Goal: Check status: Check status

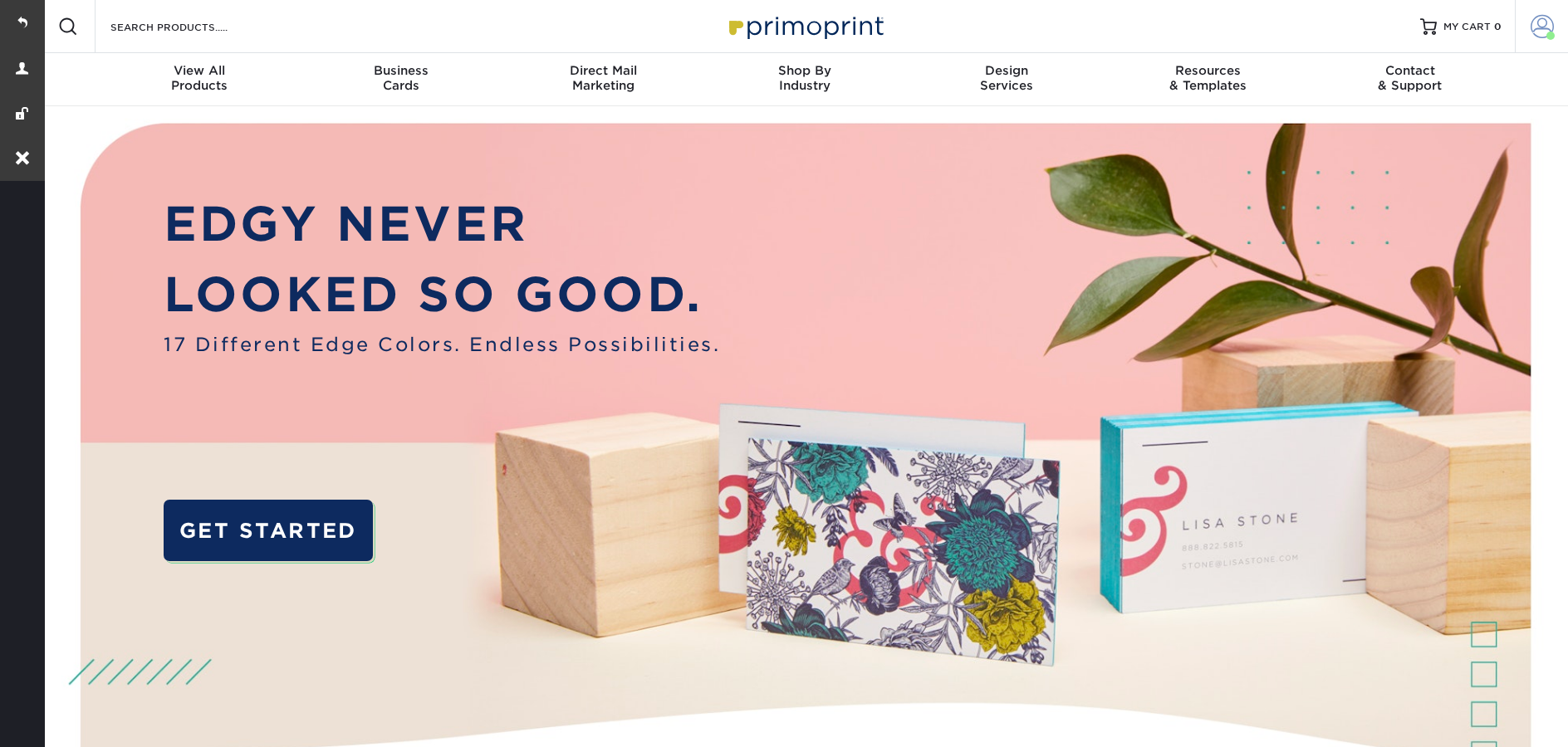
click at [1540, 41] on link "Account" at bounding box center [1541, 26] width 53 height 53
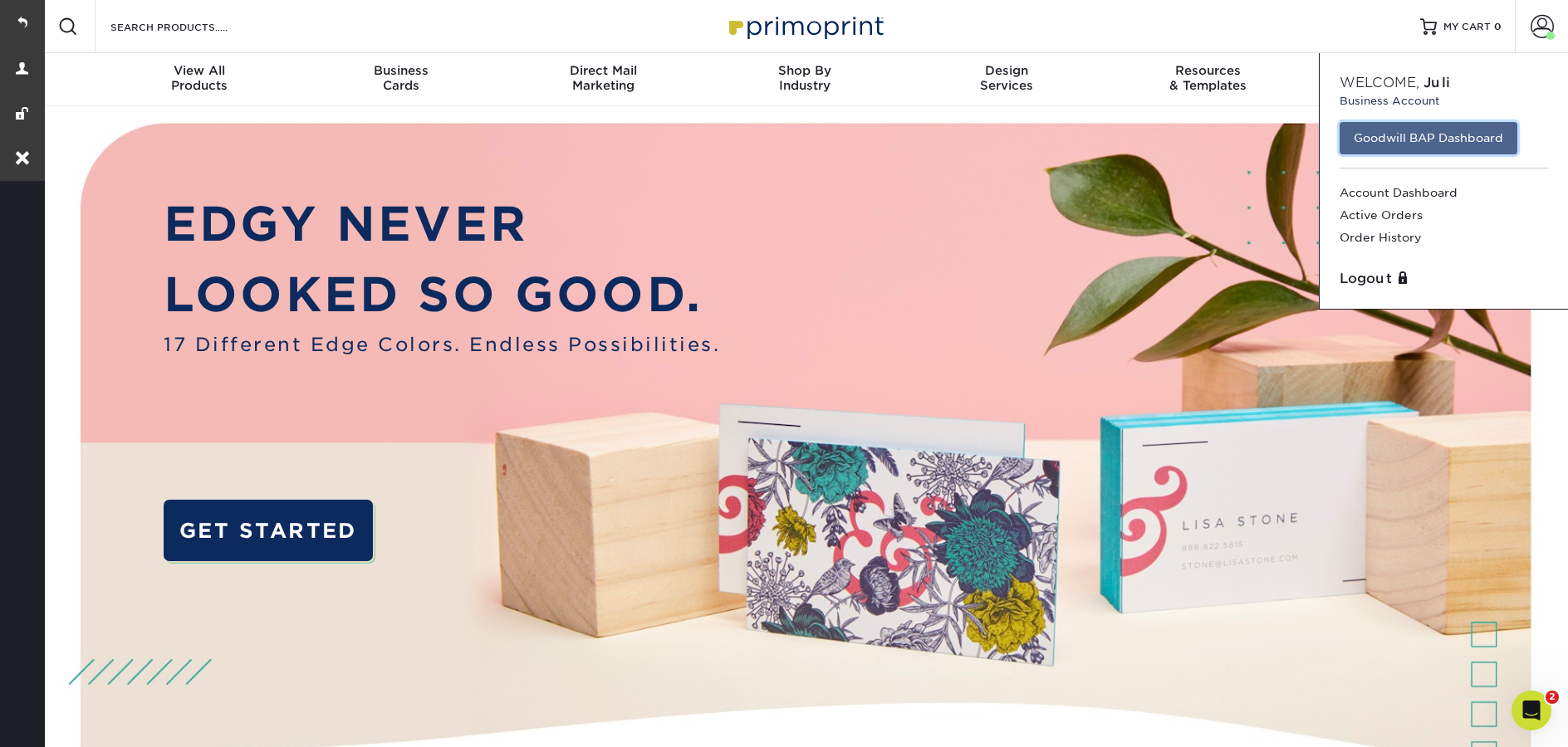
click at [1367, 138] on link "Goodwill BAP Dashboard" at bounding box center [1429, 137] width 178 height 31
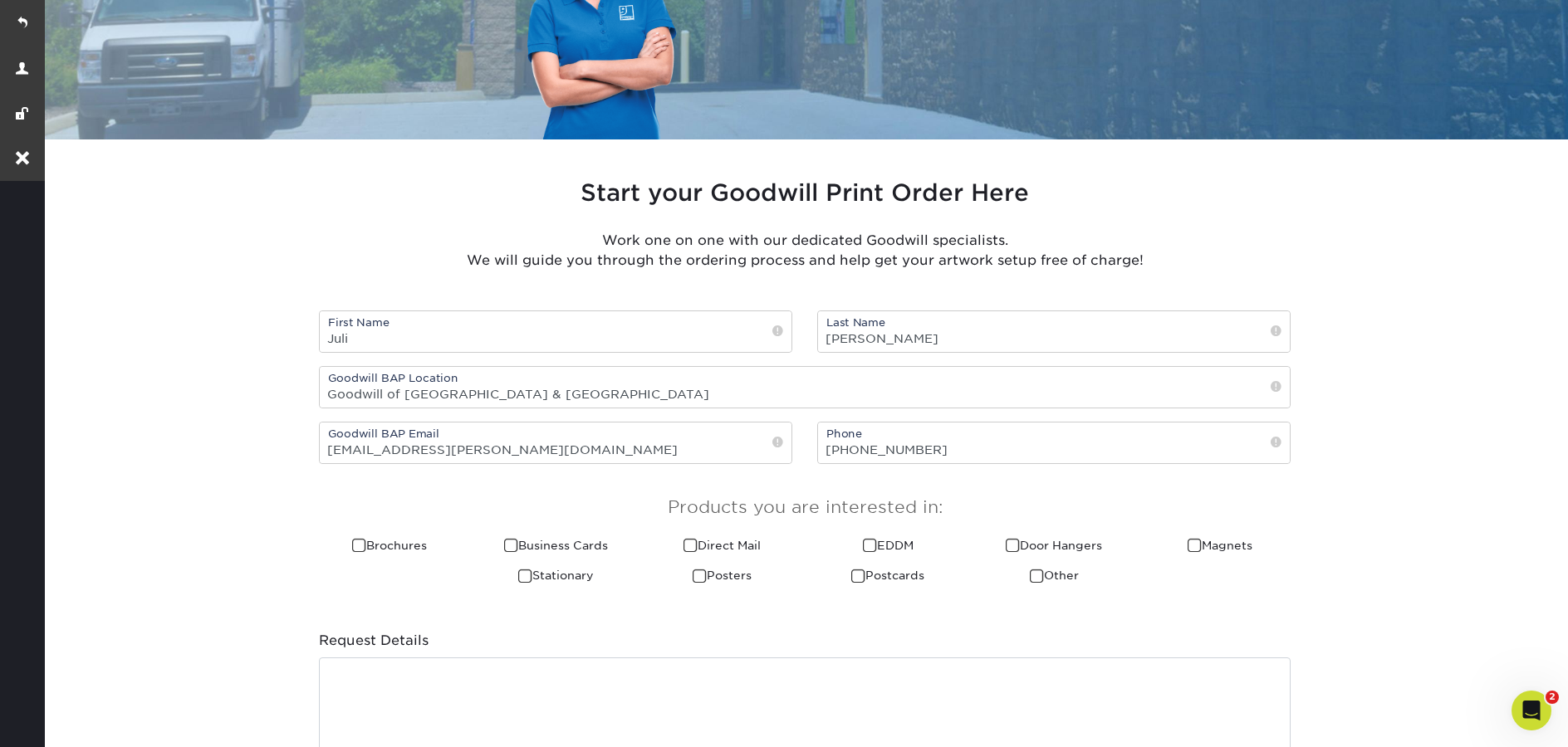
scroll to position [586, 0]
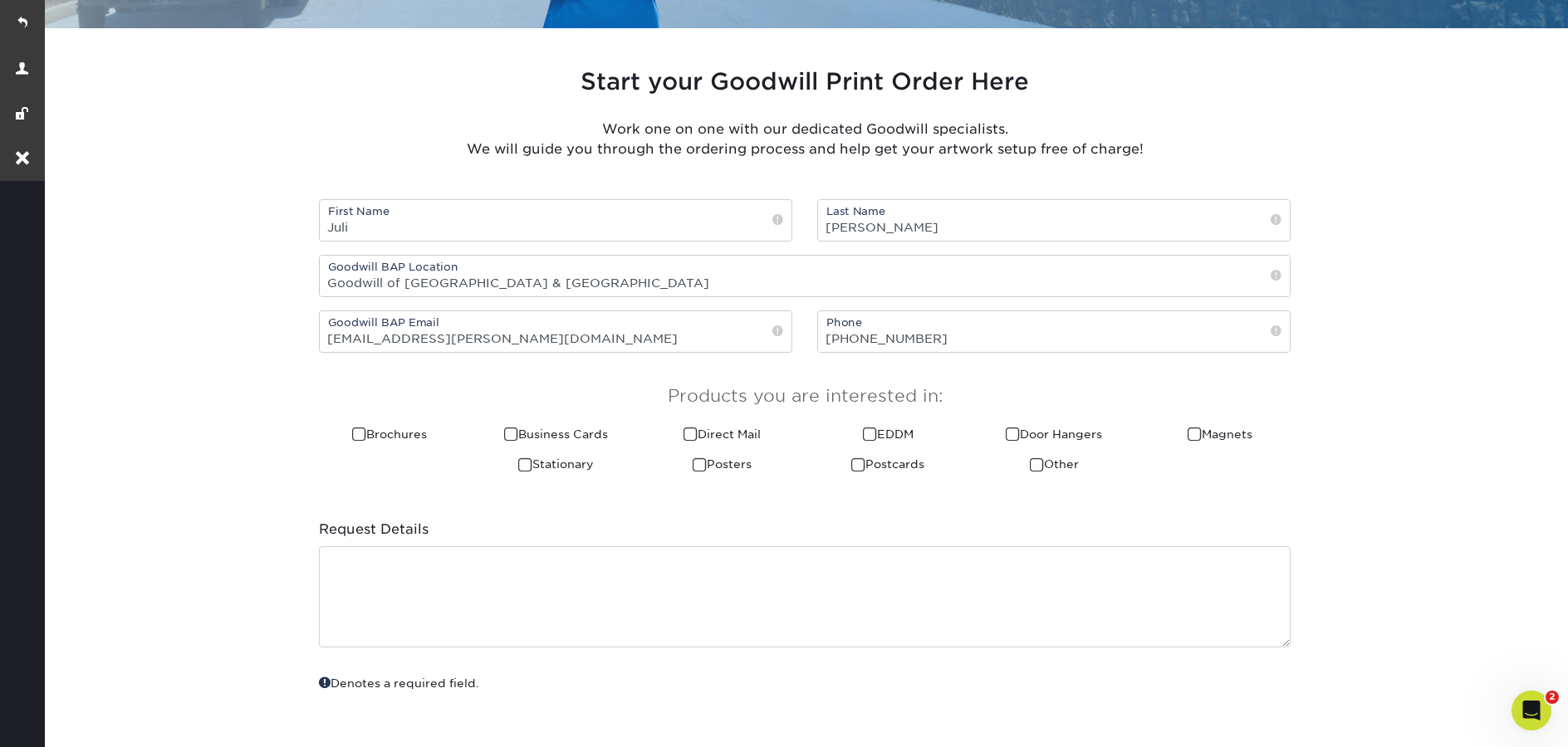
click at [353, 433] on span at bounding box center [360, 435] width 14 height 16
click at [0, 0] on input "Brochures" at bounding box center [0, 0] width 0 height 0
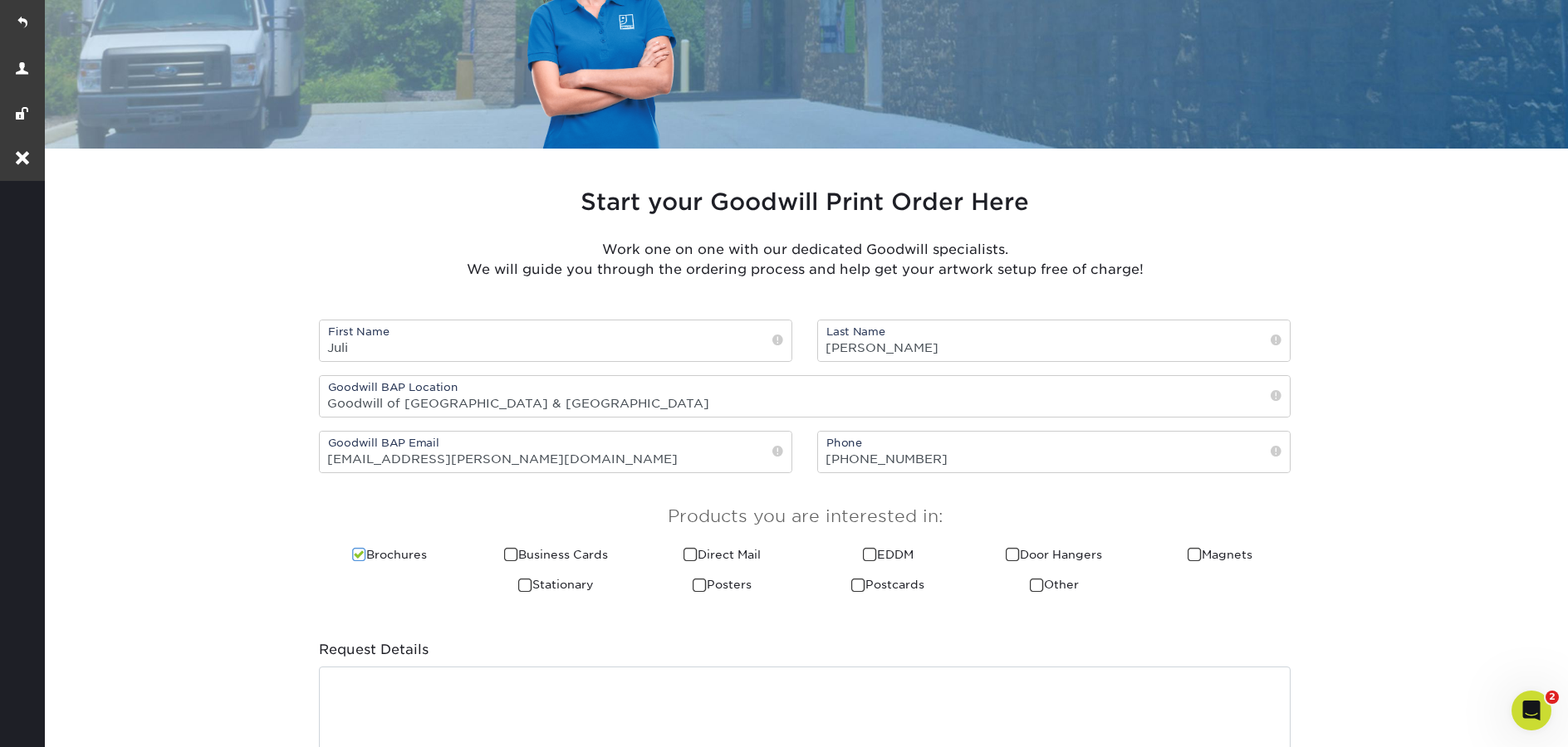
scroll to position [479, 0]
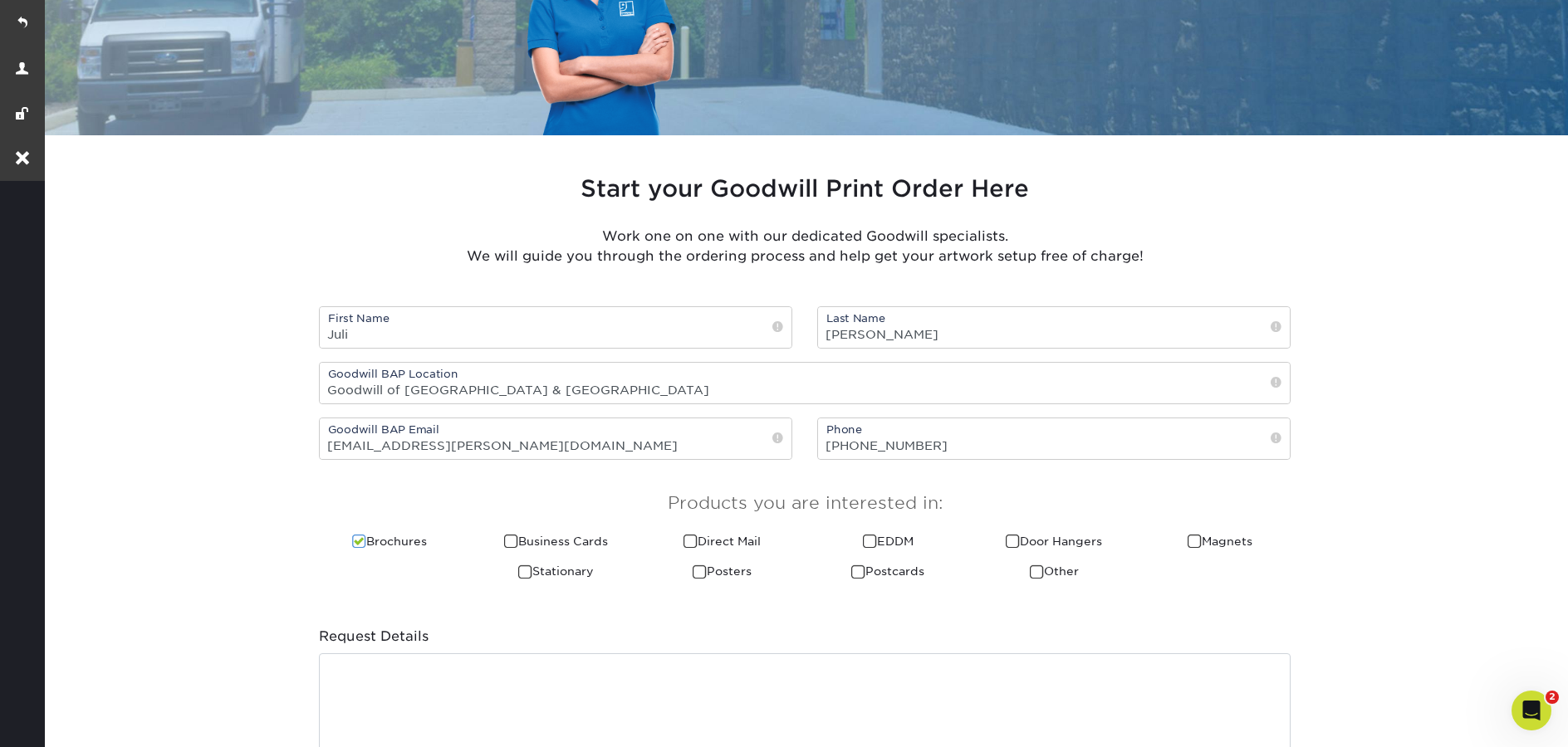
click at [354, 544] on span at bounding box center [360, 542] width 14 height 16
click at [0, 0] on input "Brochures" at bounding box center [0, 0] width 0 height 0
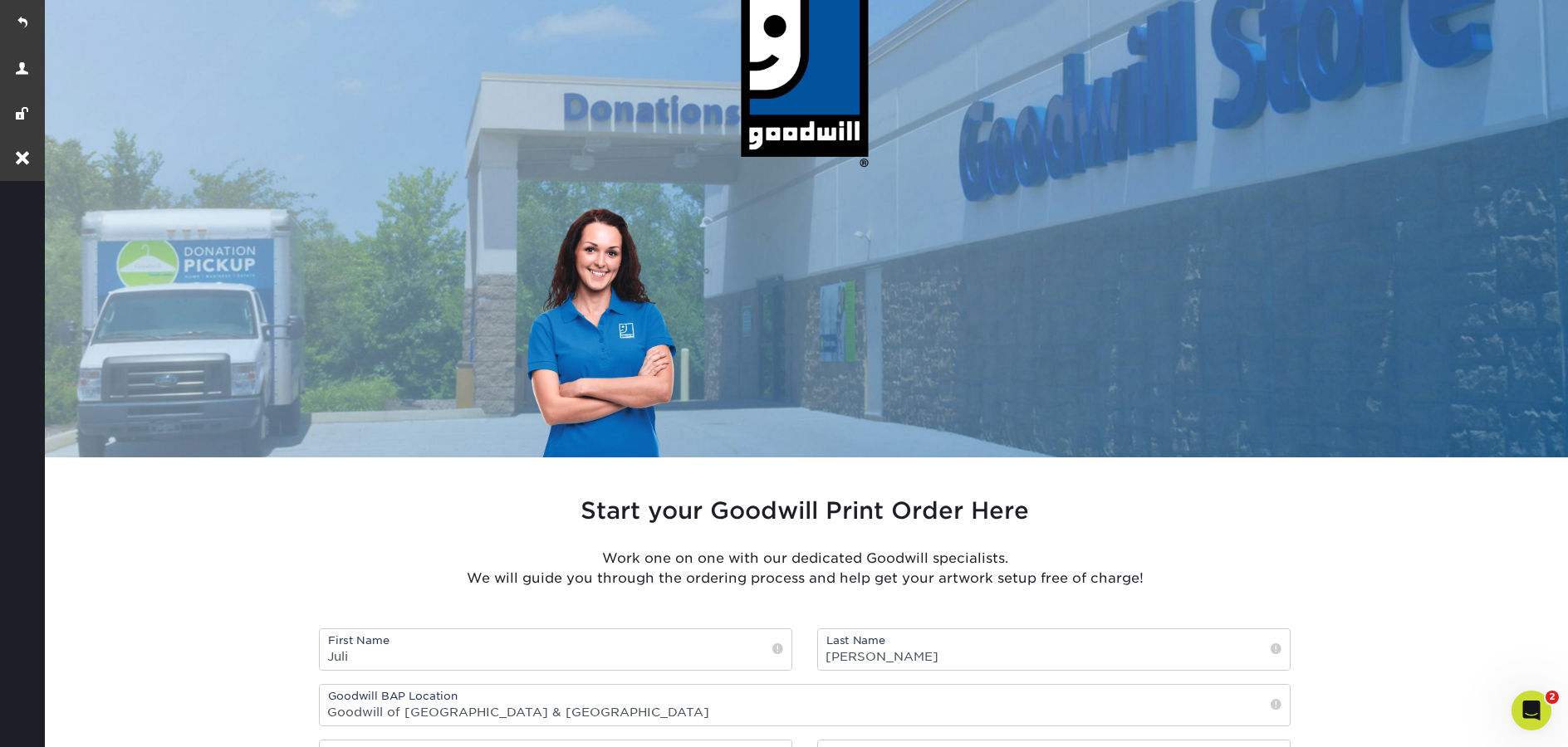
scroll to position [0, 0]
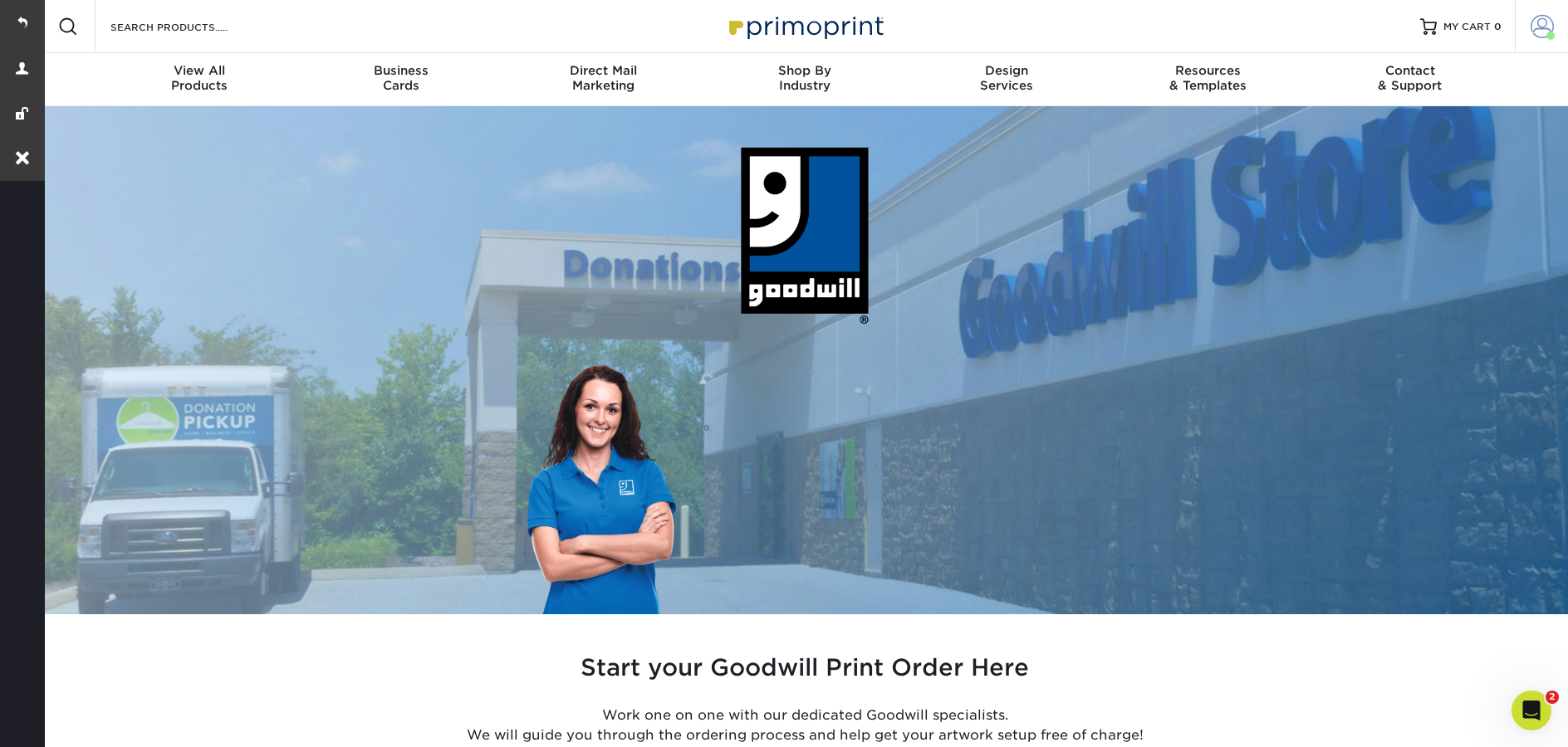
click at [1545, 33] on span at bounding box center [1543, 27] width 23 height 23
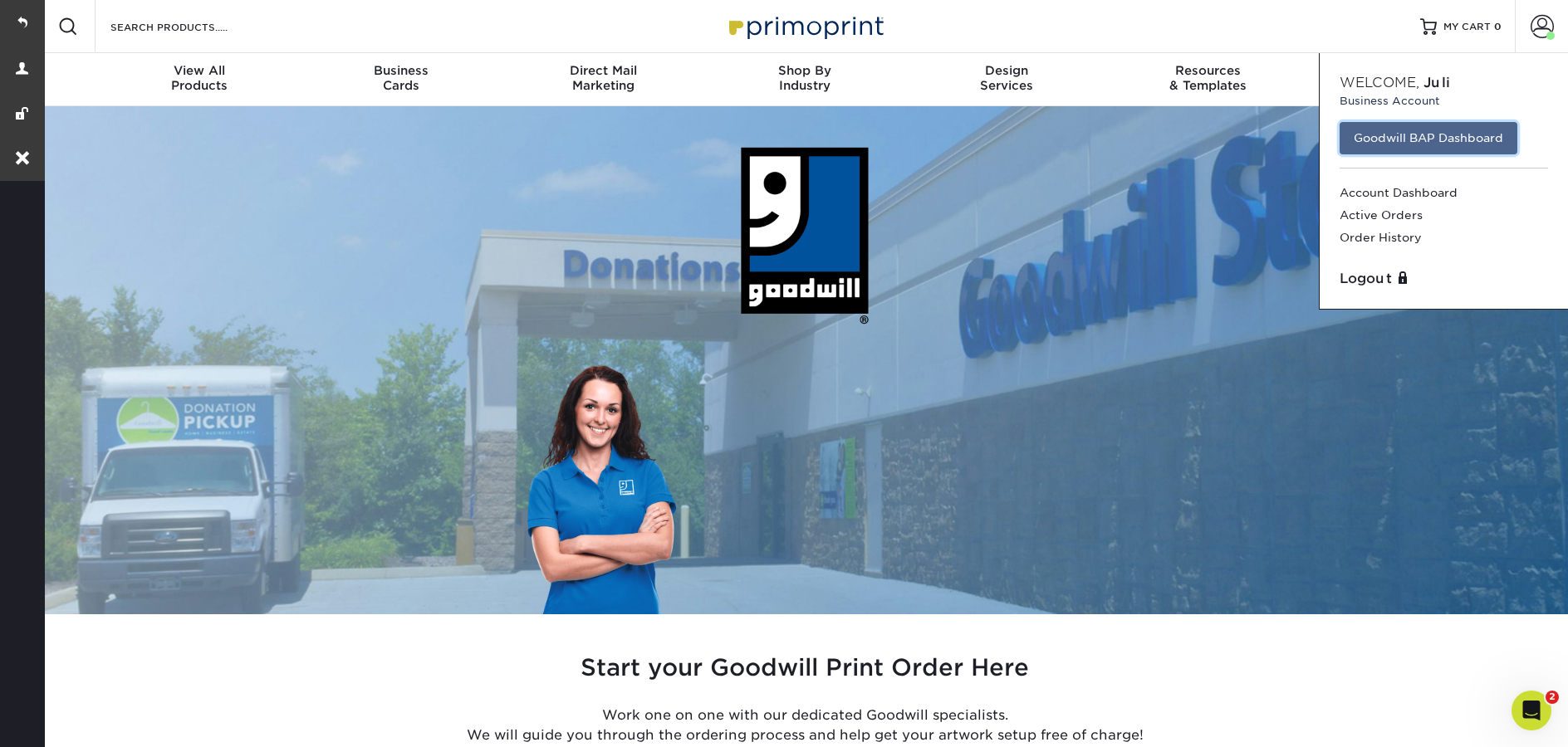
click at [1390, 140] on link "Goodwill BAP Dashboard" at bounding box center [1429, 137] width 178 height 31
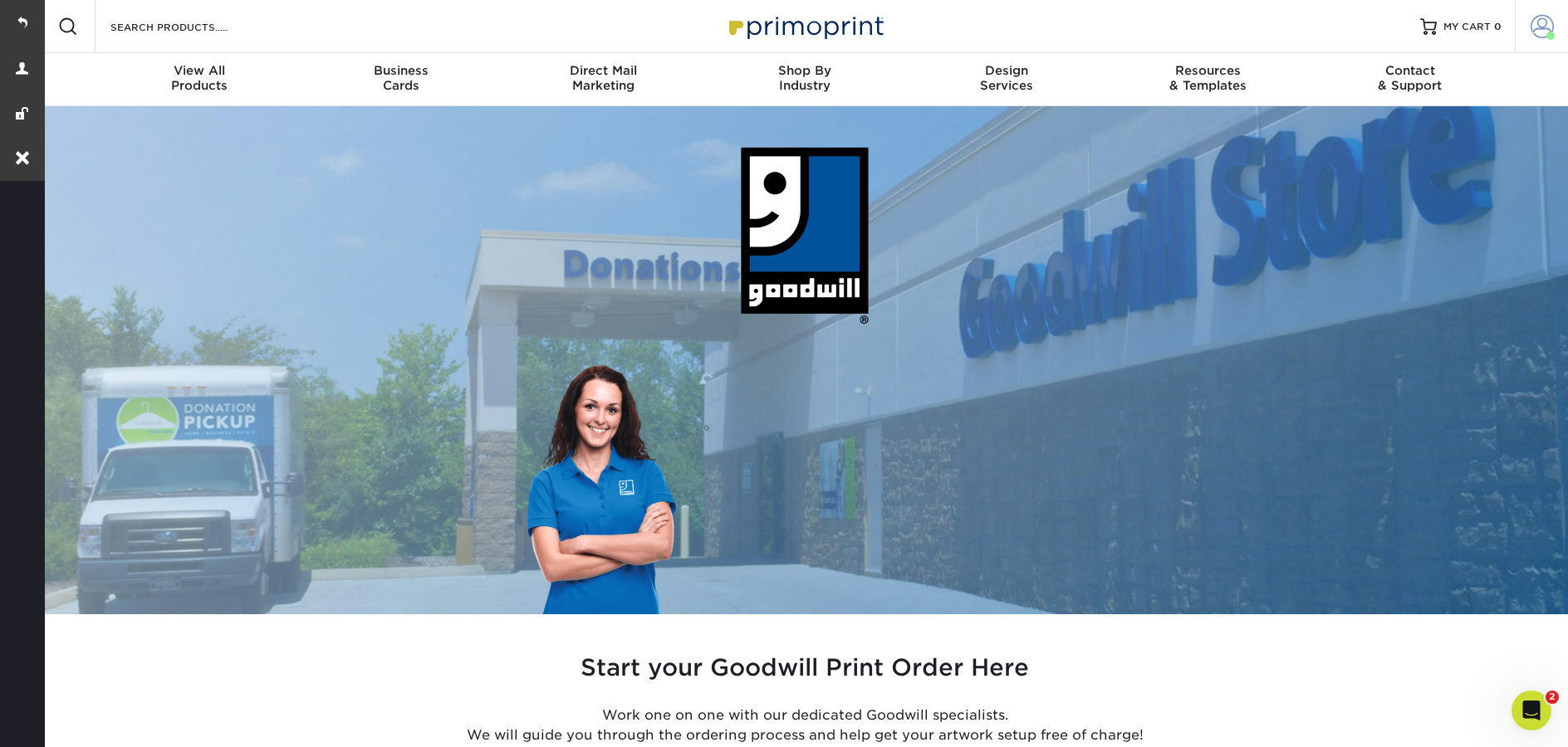
click at [1538, 24] on span at bounding box center [1543, 27] width 23 height 23
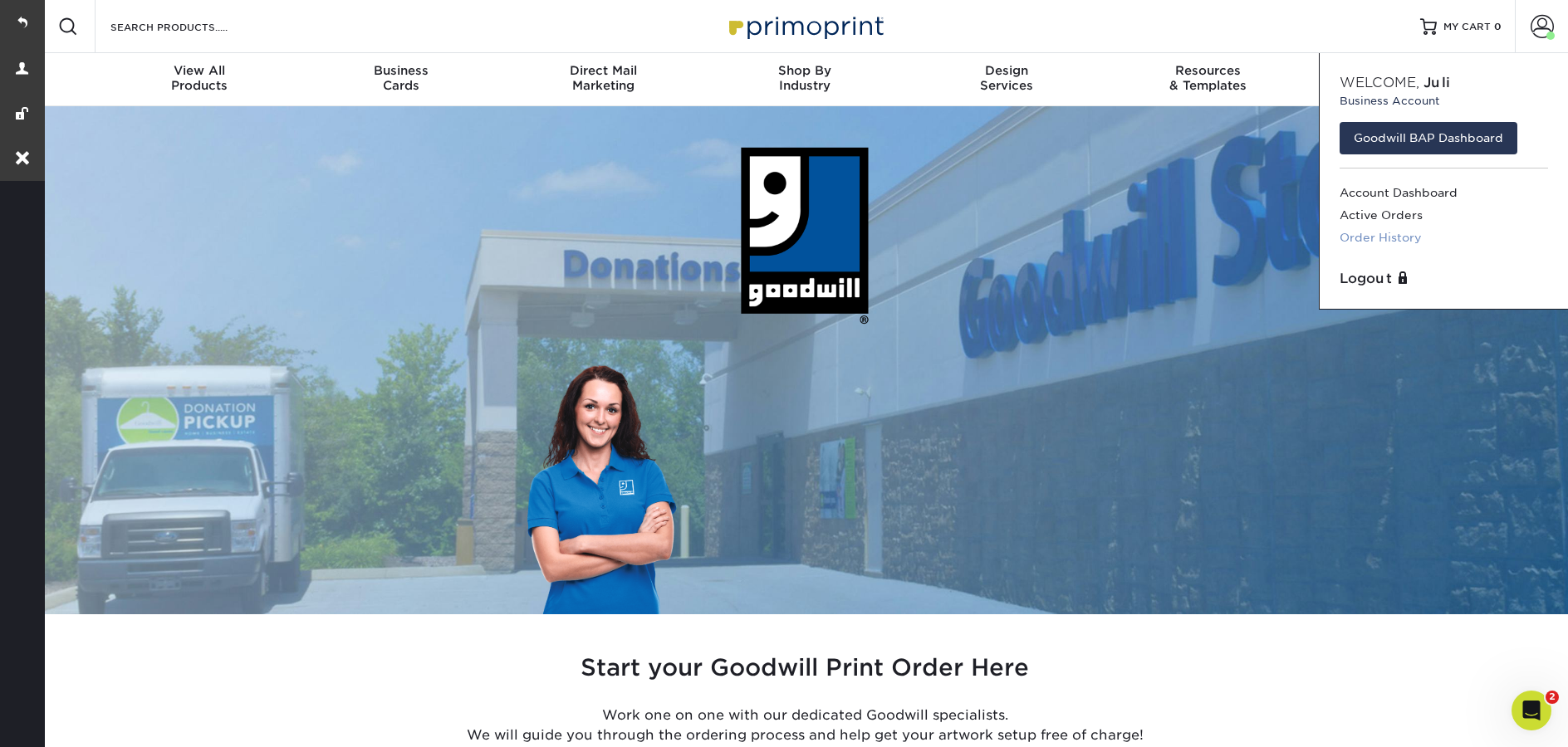
click at [1398, 239] on link "Order History" at bounding box center [1444, 238] width 208 height 22
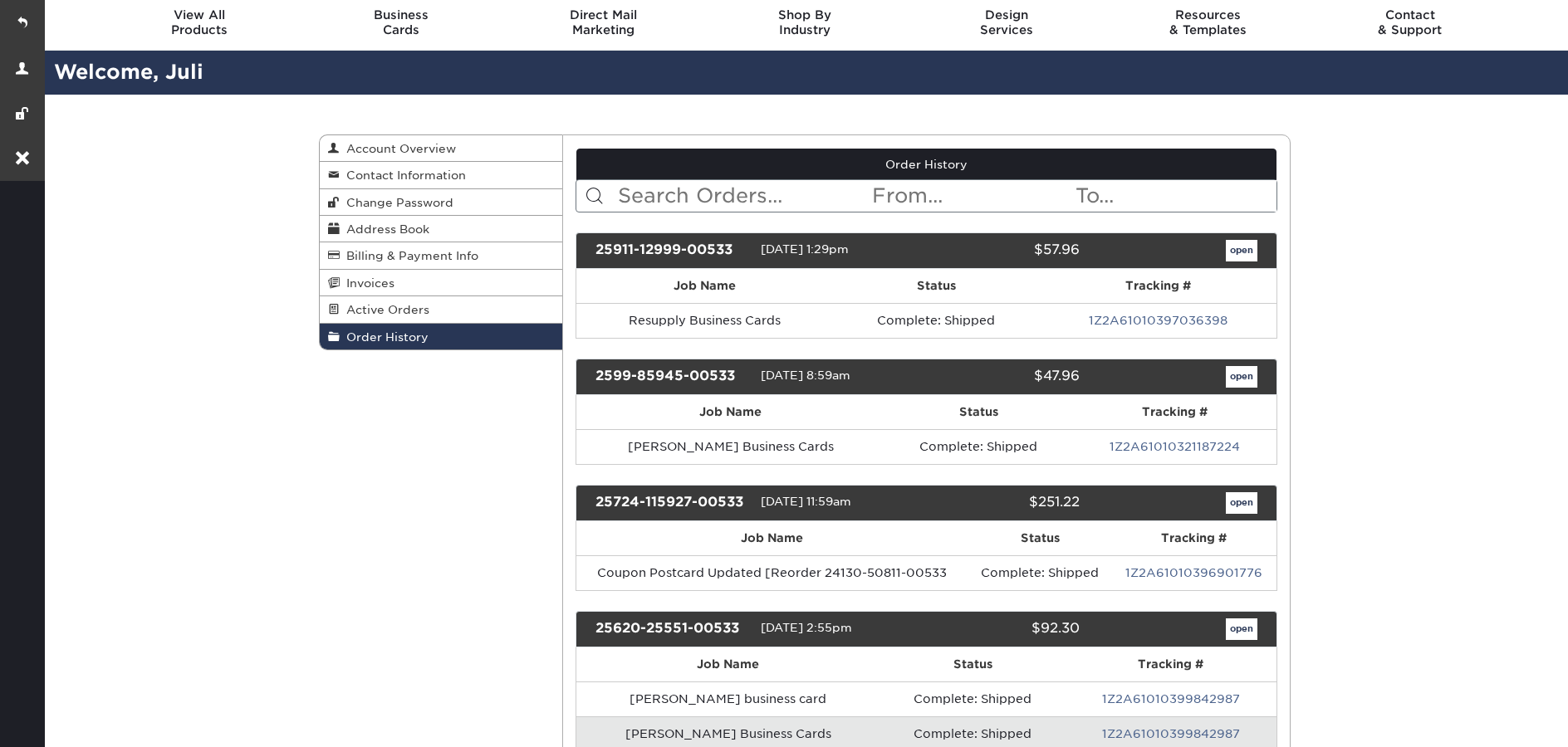
scroll to position [298, 0]
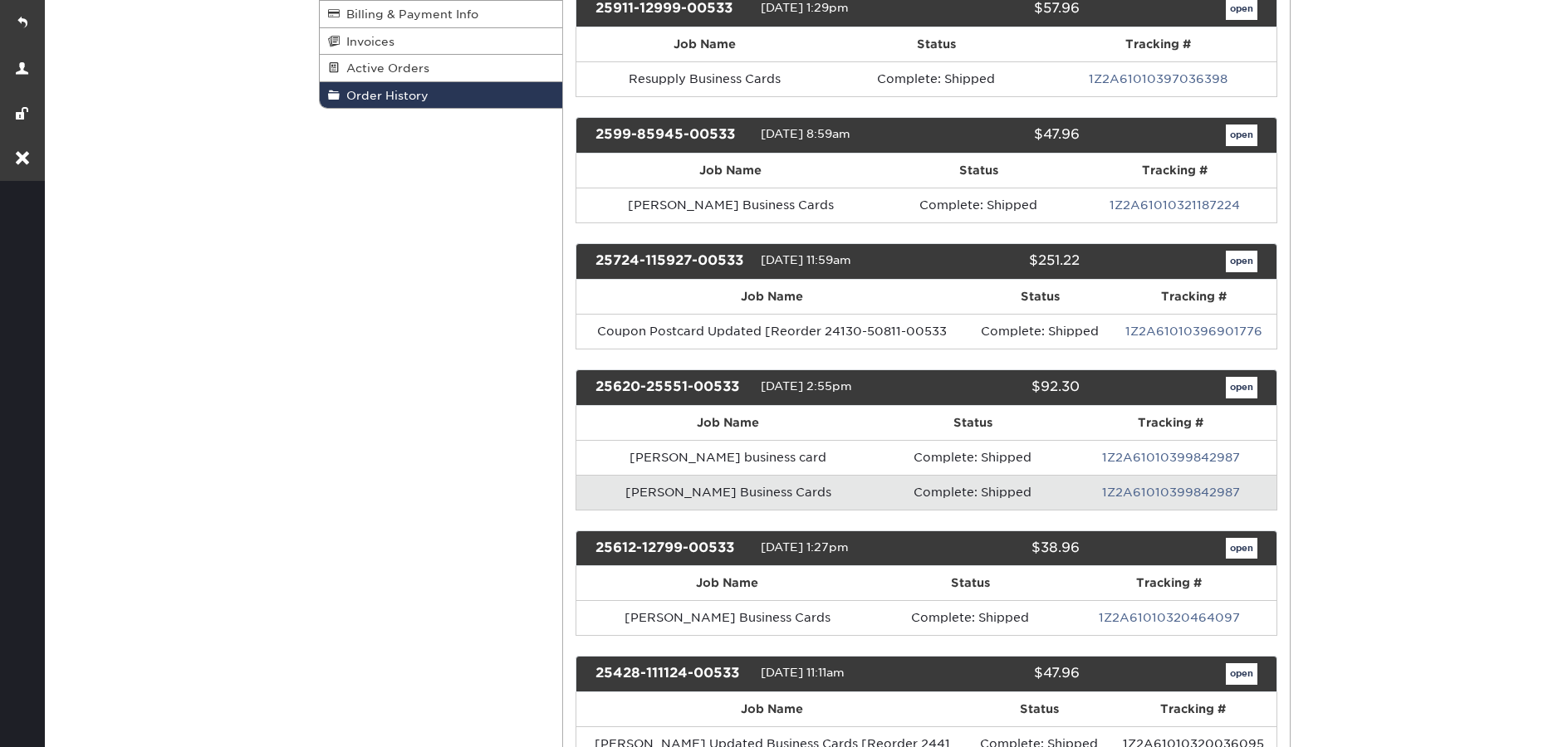
click at [1251, 273] on div "25724-115927-00533 [DATE] 11:59am $251.22 open" at bounding box center [927, 261] width 702 height 37
click at [1248, 269] on link "open" at bounding box center [1241, 262] width 31 height 22
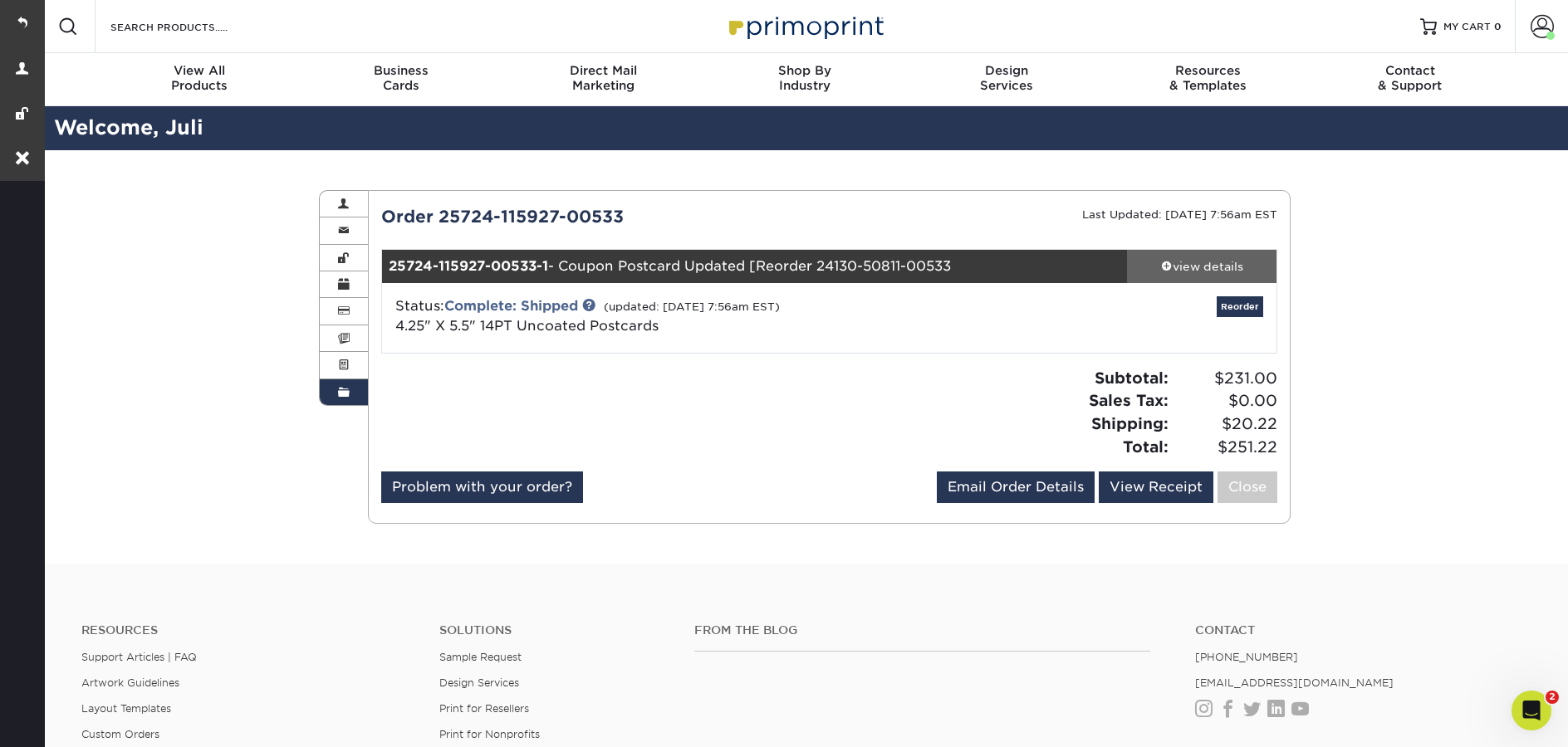
scroll to position [0, 0]
click at [1224, 274] on div "view details" at bounding box center [1202, 266] width 150 height 17
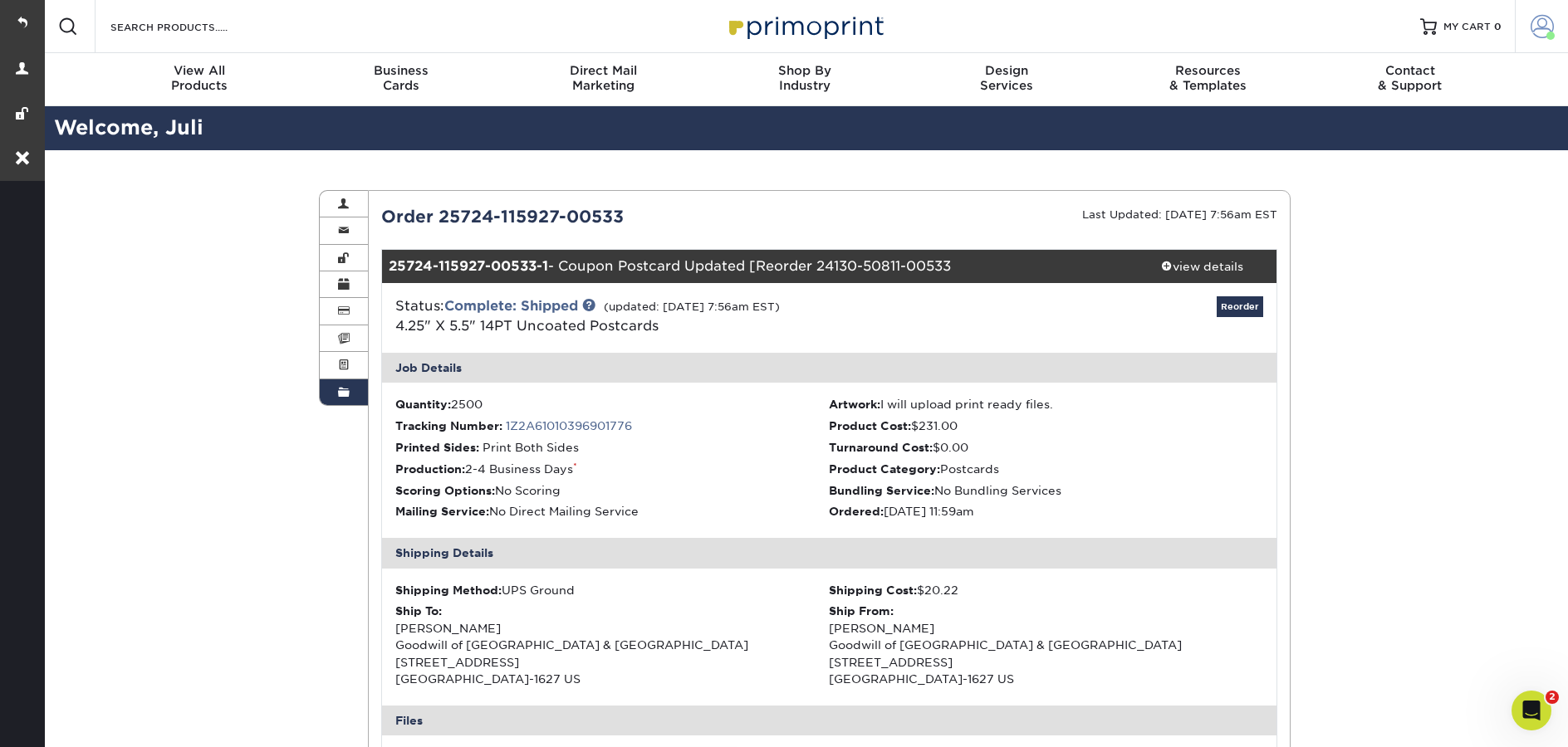
click at [1567, 40] on link "Account" at bounding box center [1541, 26] width 53 height 53
